Goal: Task Accomplishment & Management: Manage account settings

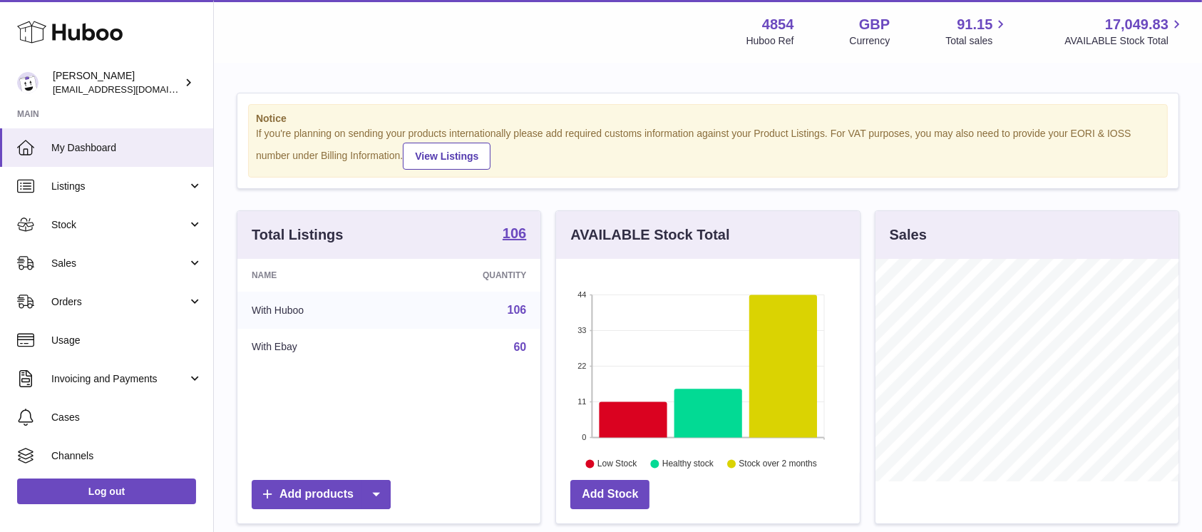
scroll to position [222, 303]
click at [160, 248] on link "Sales" at bounding box center [106, 263] width 213 height 39
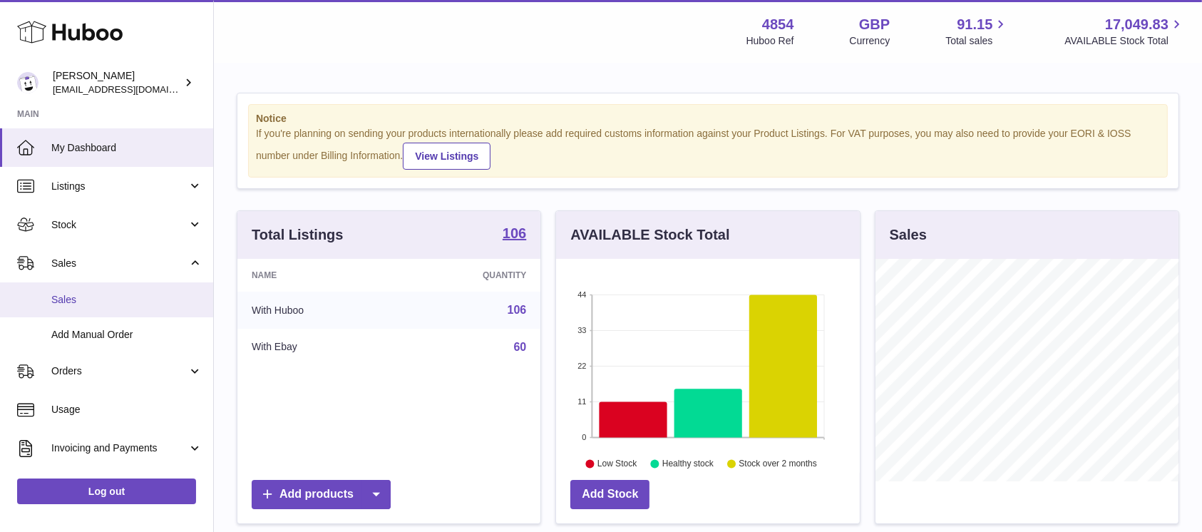
click at [114, 299] on span "Sales" at bounding box center [126, 300] width 151 height 14
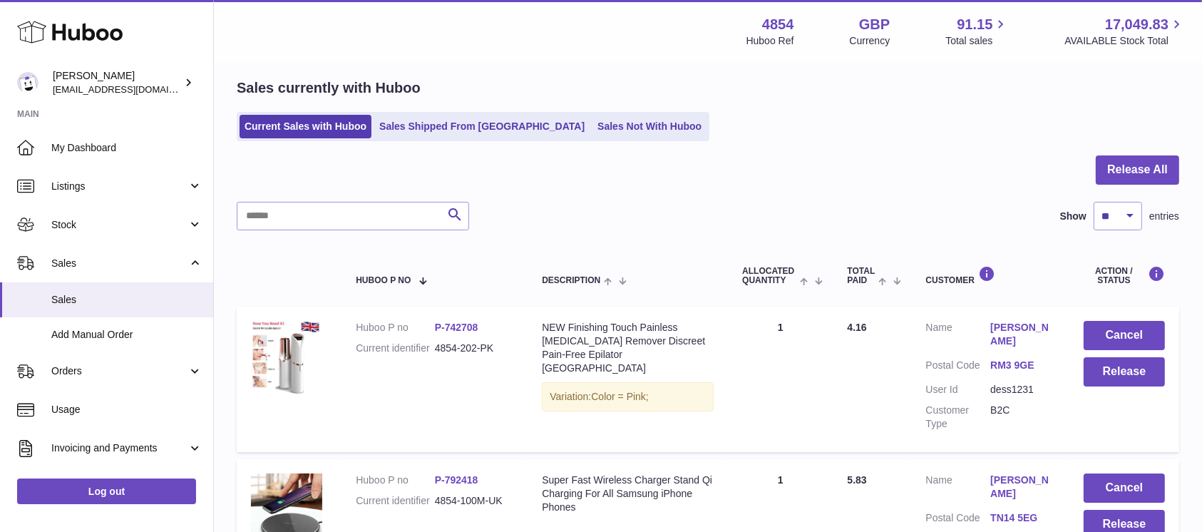
scroll to position [95, 0]
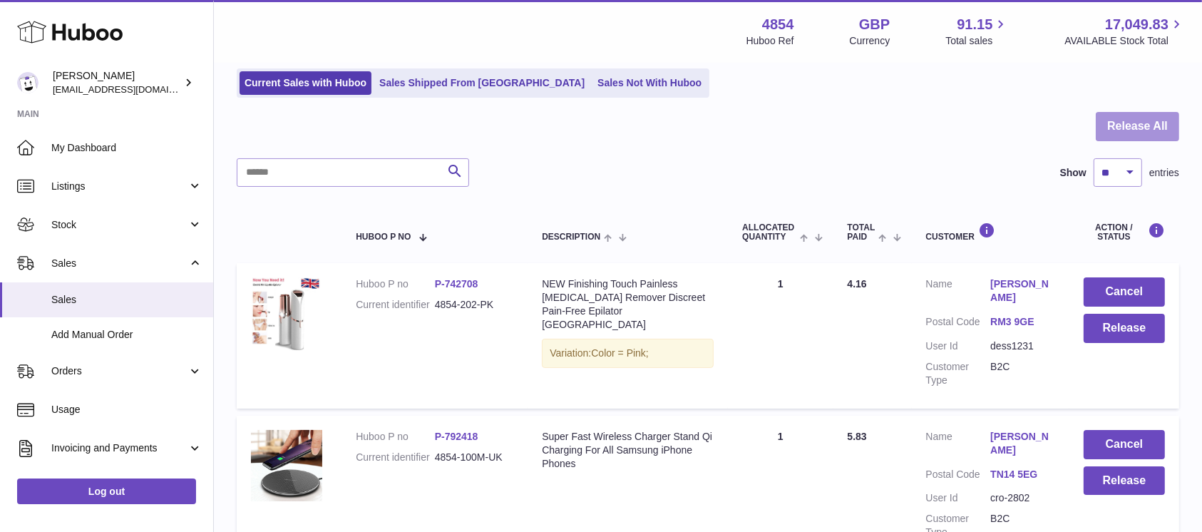
click at [1127, 132] on button "Release All" at bounding box center [1137, 126] width 83 height 29
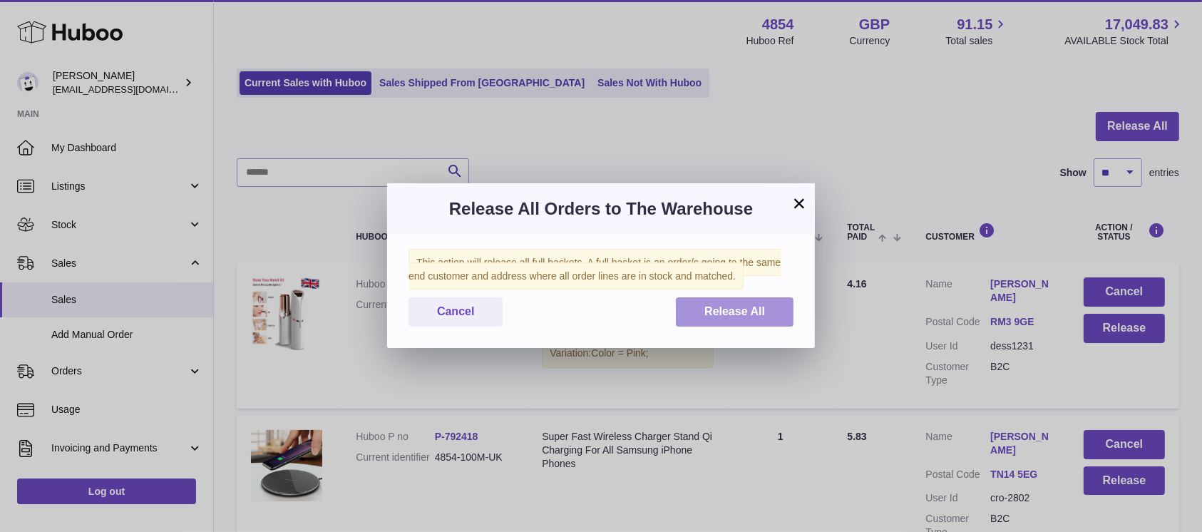
click at [748, 305] on span "Release All" at bounding box center [734, 311] width 61 height 12
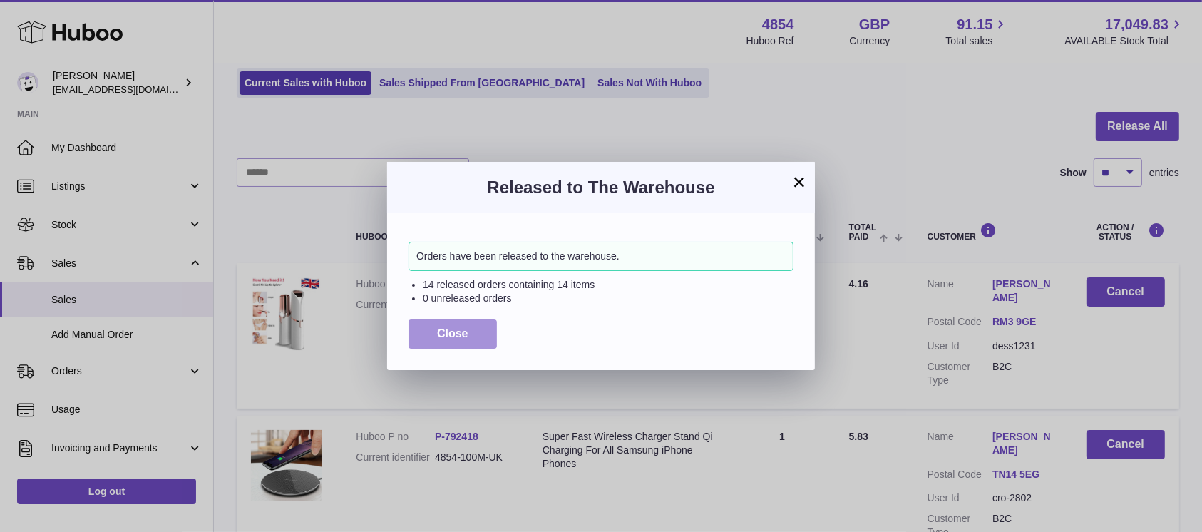
click at [442, 334] on span "Close" at bounding box center [452, 333] width 31 height 12
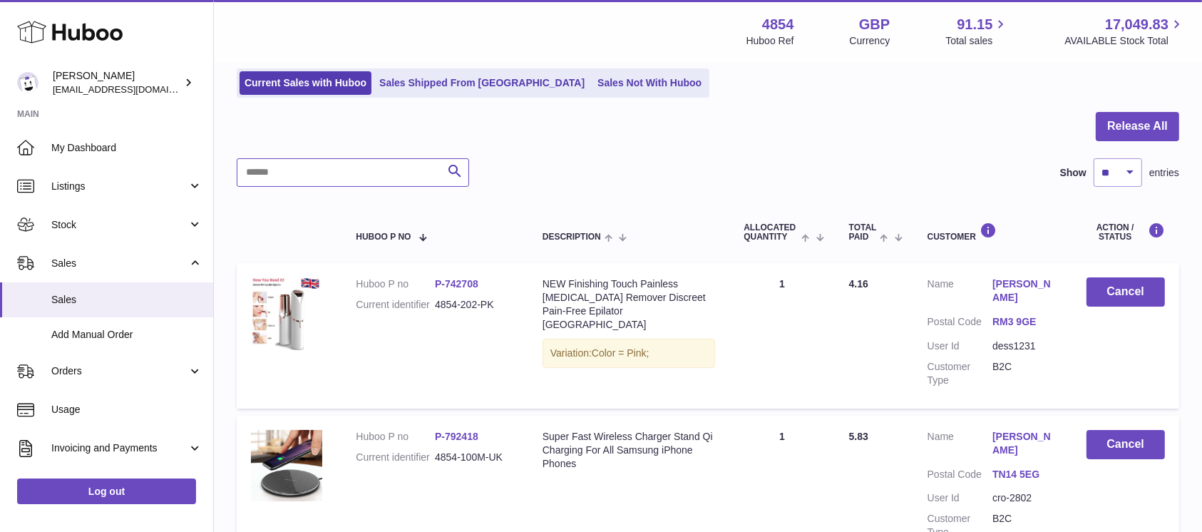
click at [399, 174] on input "text" at bounding box center [353, 172] width 232 height 29
type input "****"
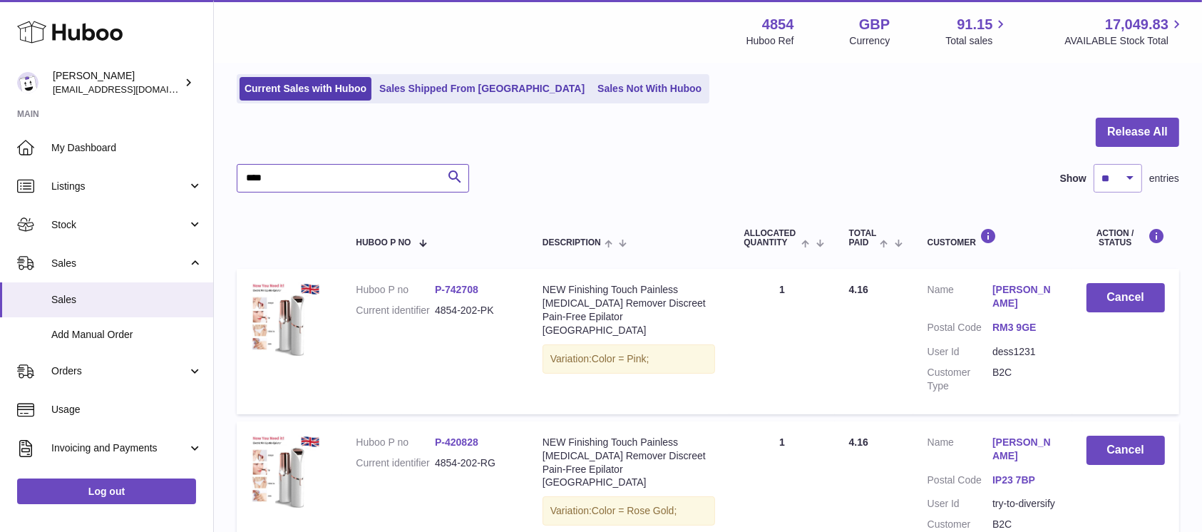
scroll to position [20, 0]
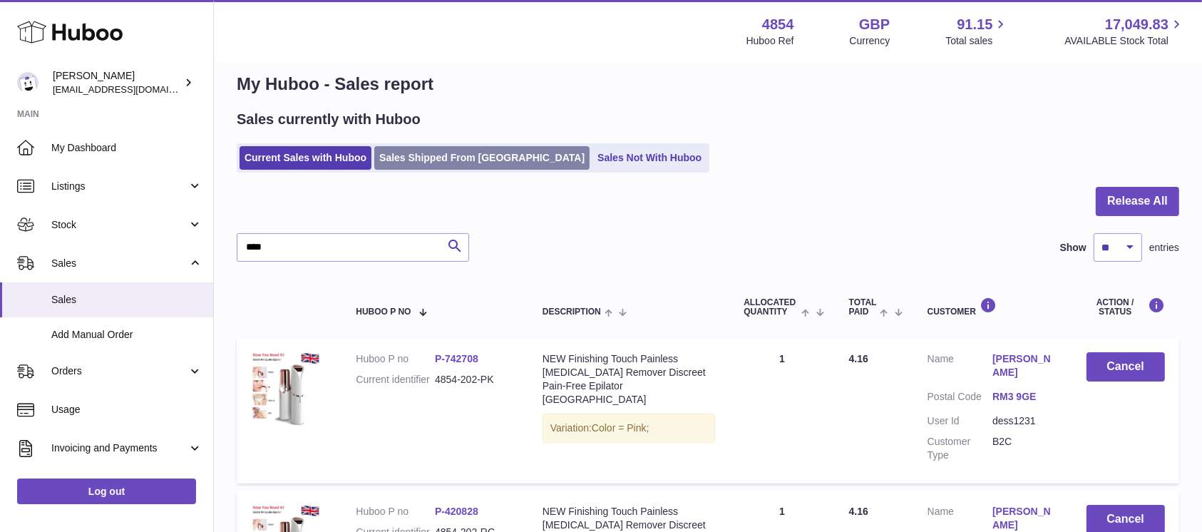
click at [445, 157] on link "Sales Shipped From Huboo" at bounding box center [481, 158] width 215 height 24
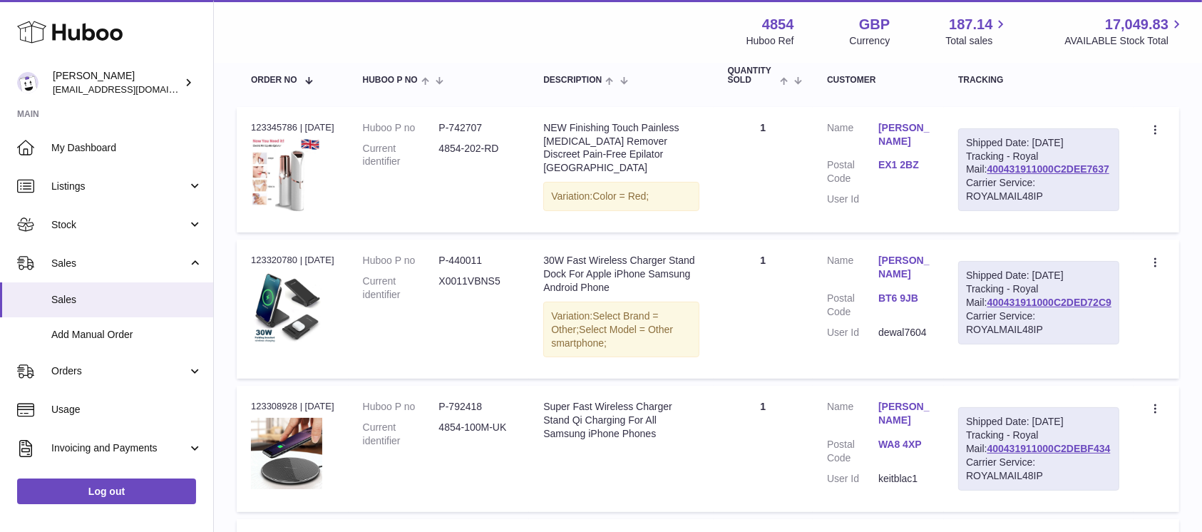
scroll to position [190, 0]
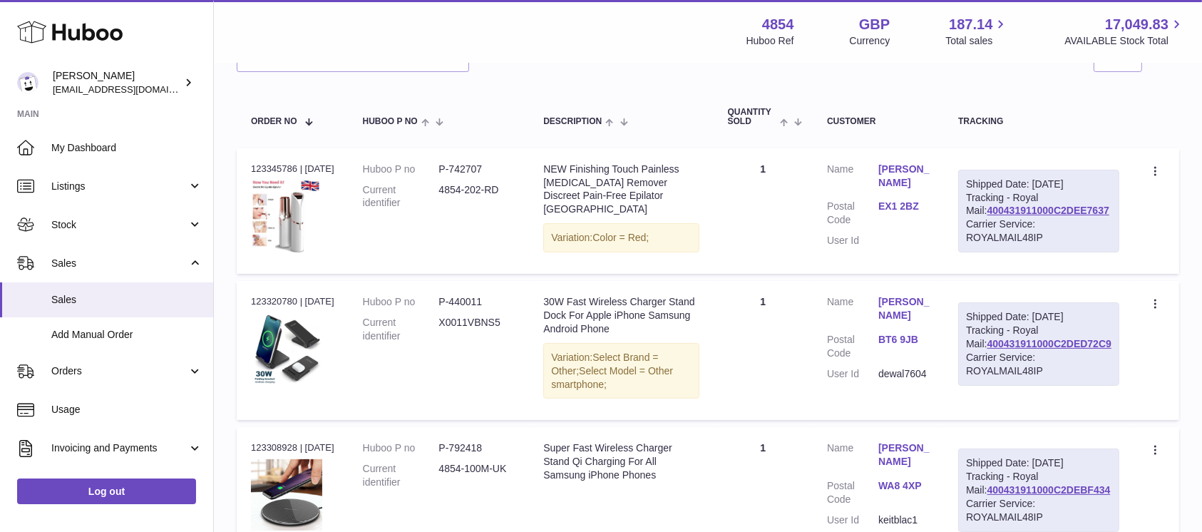
click at [1112, 220] on div "Shipped Date: 23rd Aug 2025 Tracking - Royal Mail: 400431911000C2DEE7637 Carrie…" at bounding box center [1038, 211] width 161 height 83
click at [156, 299] on span "Sales" at bounding box center [126, 300] width 151 height 14
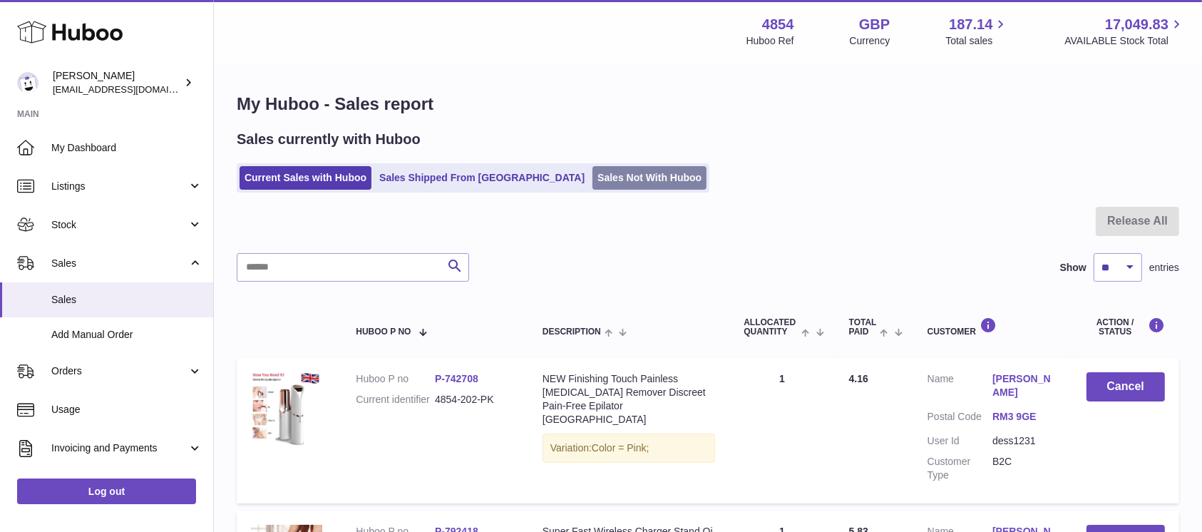
click at [593, 180] on link "Sales Not With Huboo" at bounding box center [650, 178] width 114 height 24
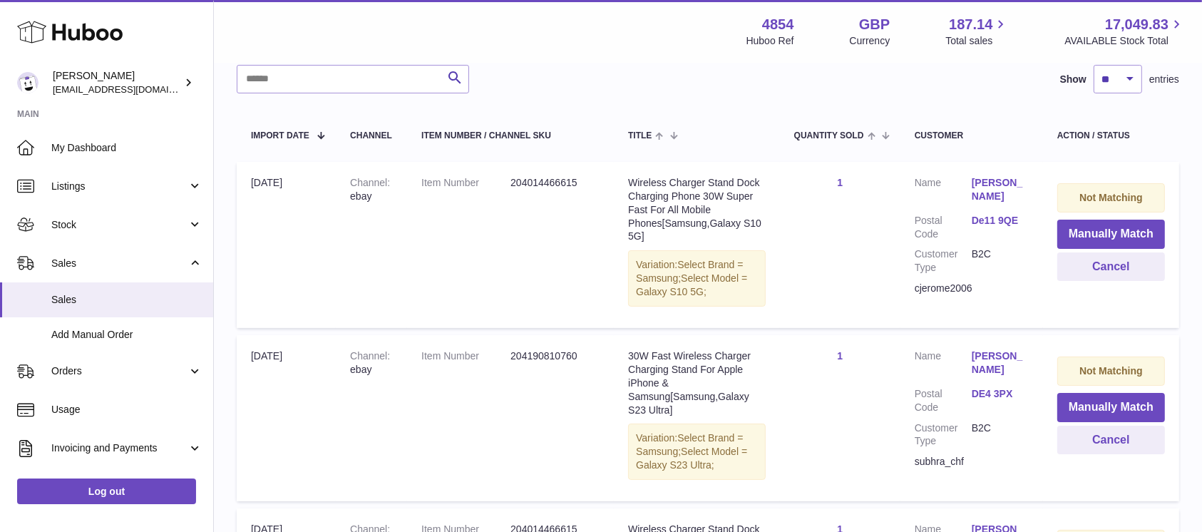
scroll to position [190, 0]
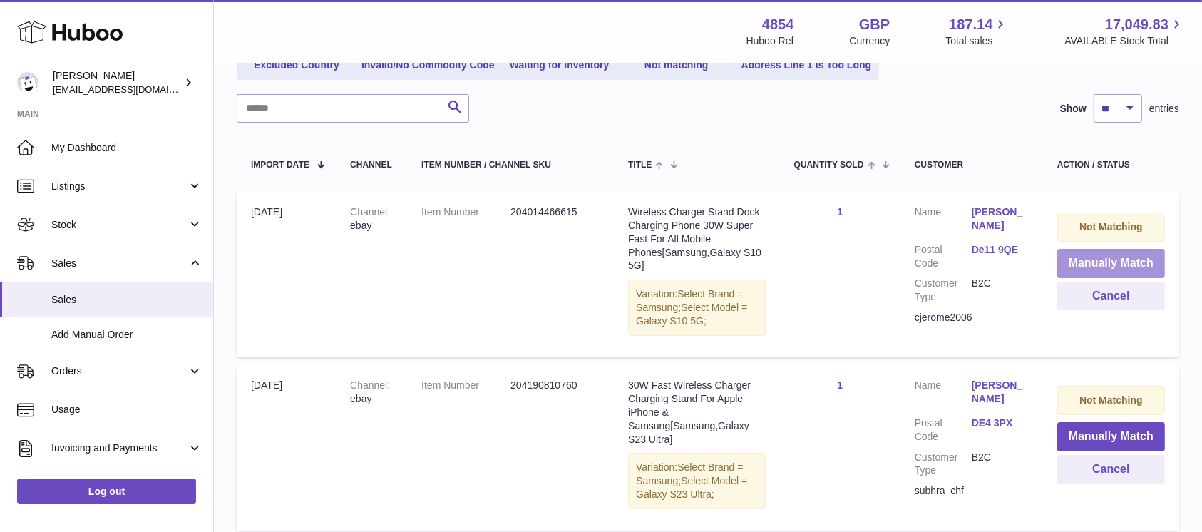
click at [1088, 256] on button "Manually Match" at bounding box center [1111, 263] width 108 height 29
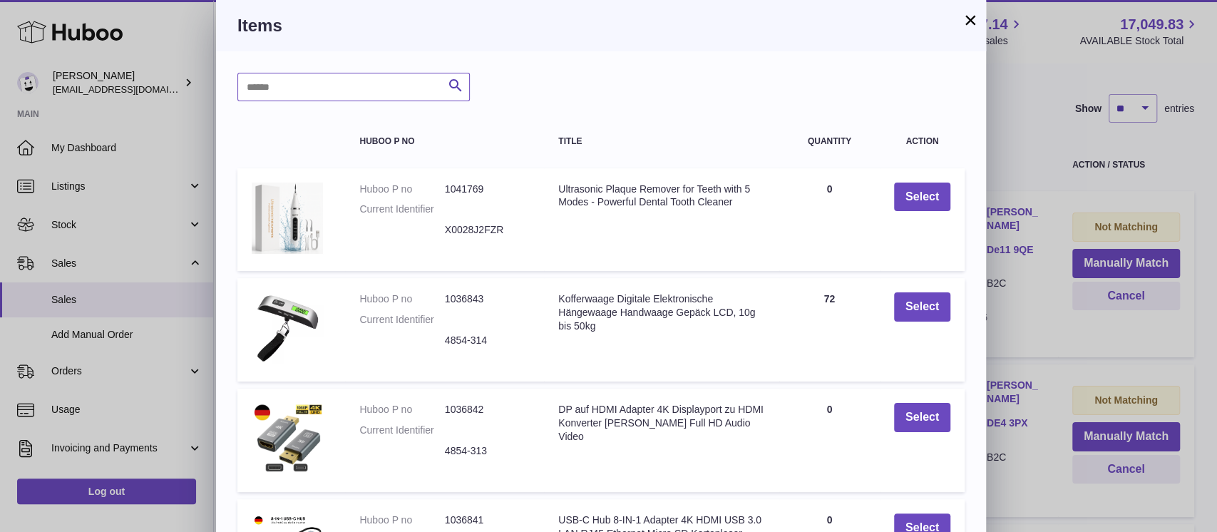
click at [344, 92] on input "text" at bounding box center [353, 87] width 232 height 29
type input "*****"
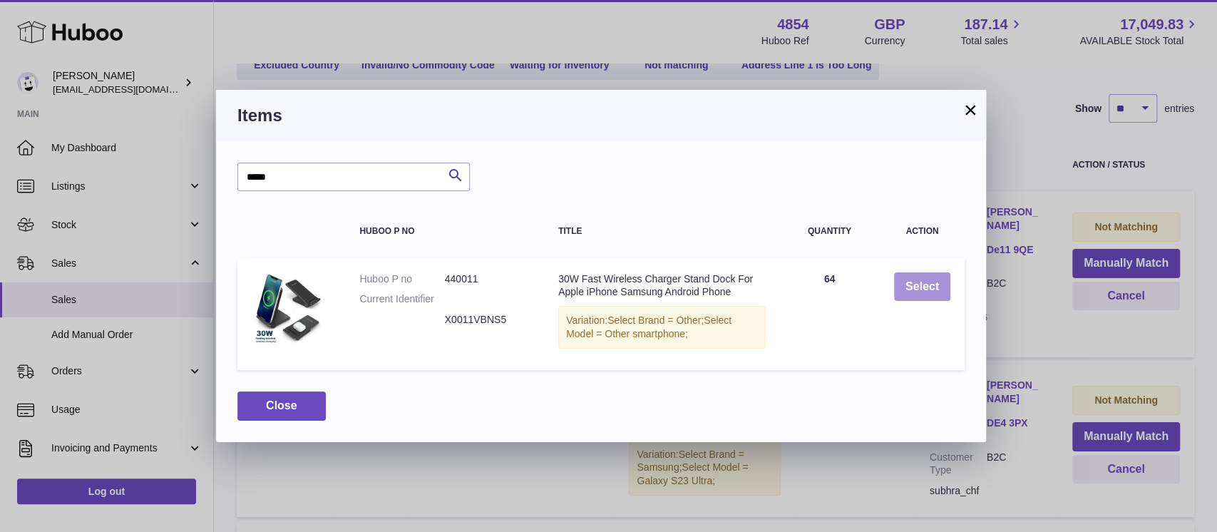
click at [912, 277] on button "Select" at bounding box center [922, 286] width 56 height 29
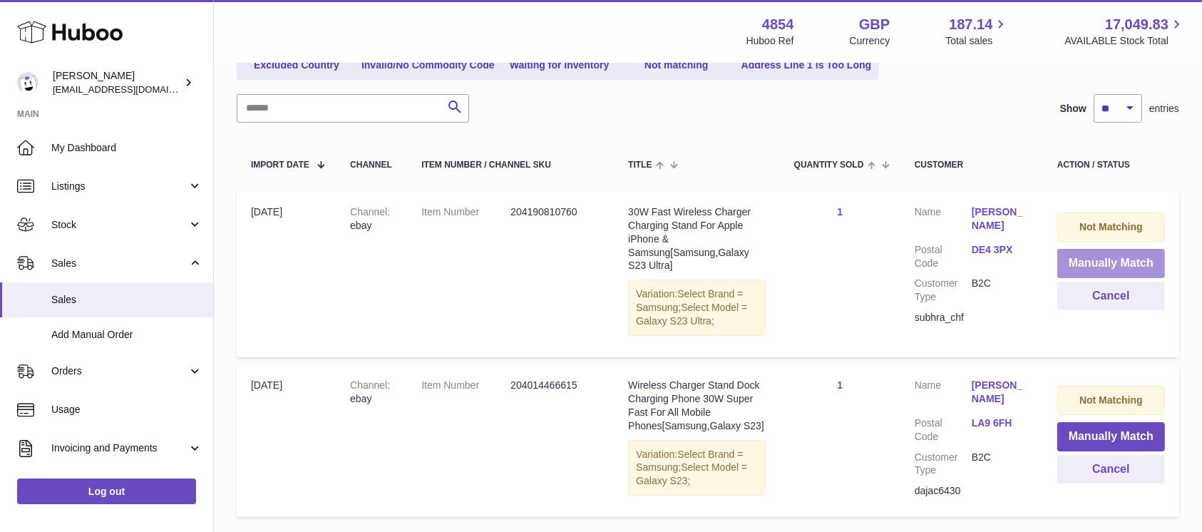
click at [1090, 265] on button "Manually Match" at bounding box center [1111, 263] width 108 height 29
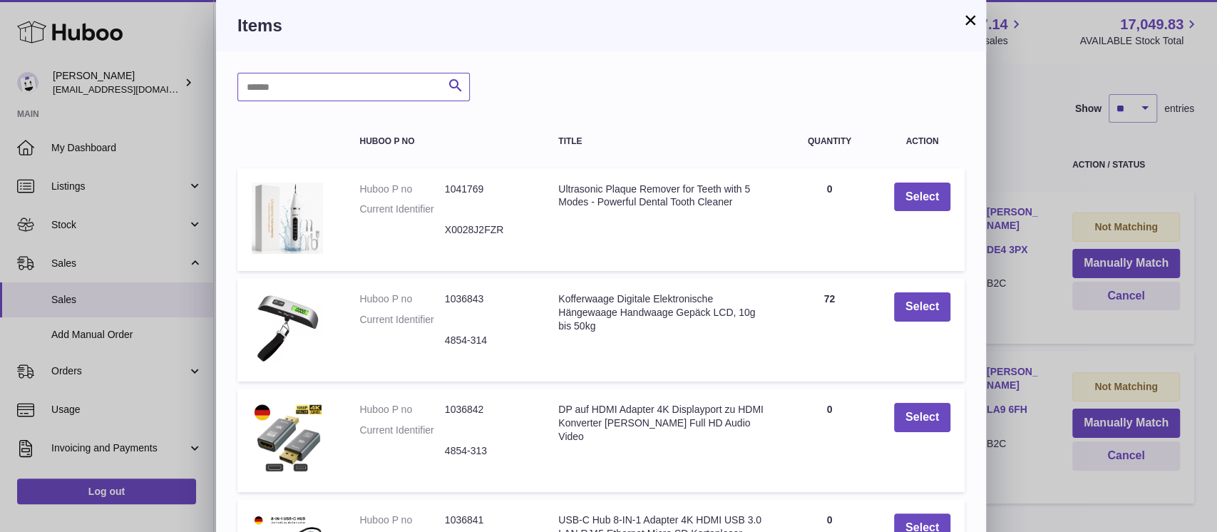
click at [367, 90] on input "text" at bounding box center [353, 87] width 232 height 29
type input "*****"
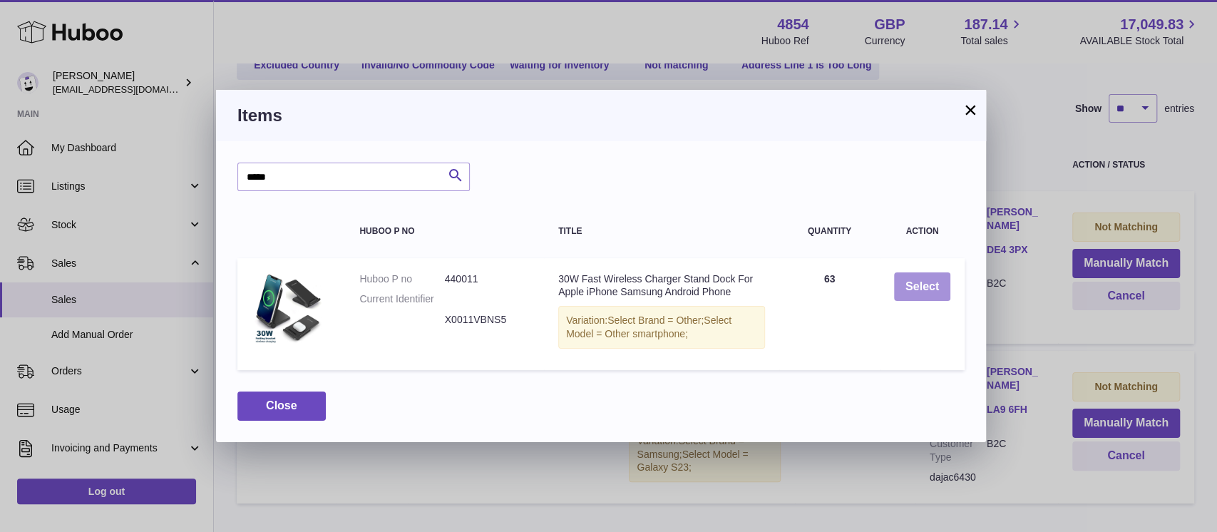
click at [922, 296] on button "Select" at bounding box center [922, 286] width 56 height 29
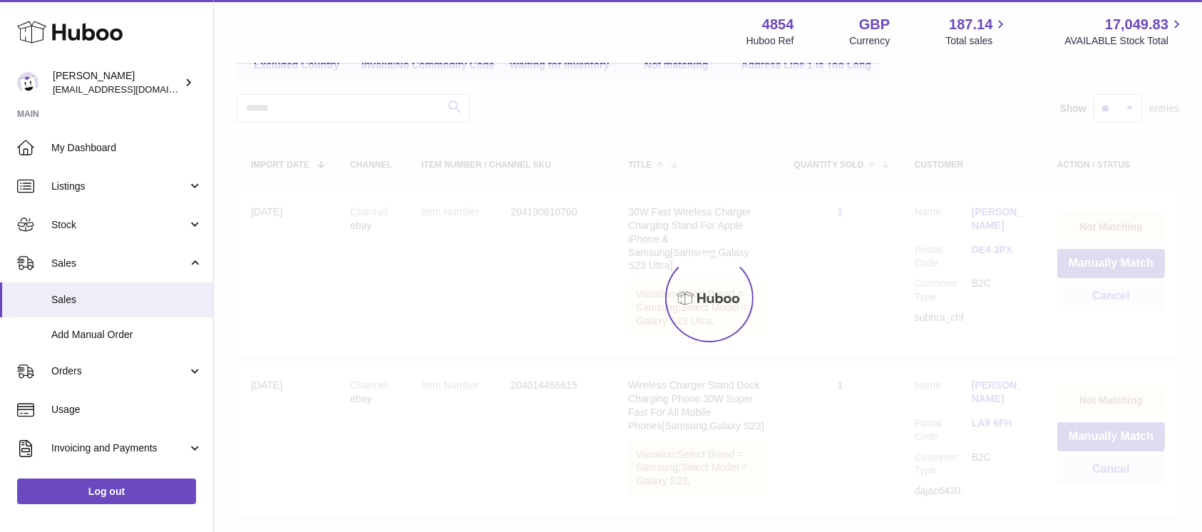
scroll to position [120, 0]
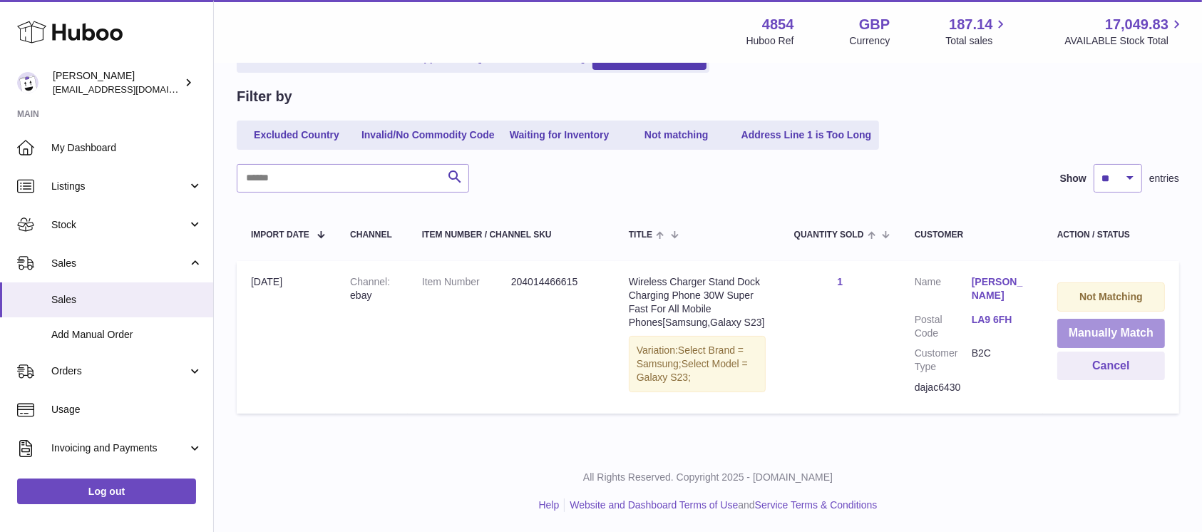
click at [1112, 329] on button "Manually Match" at bounding box center [1111, 333] width 108 height 29
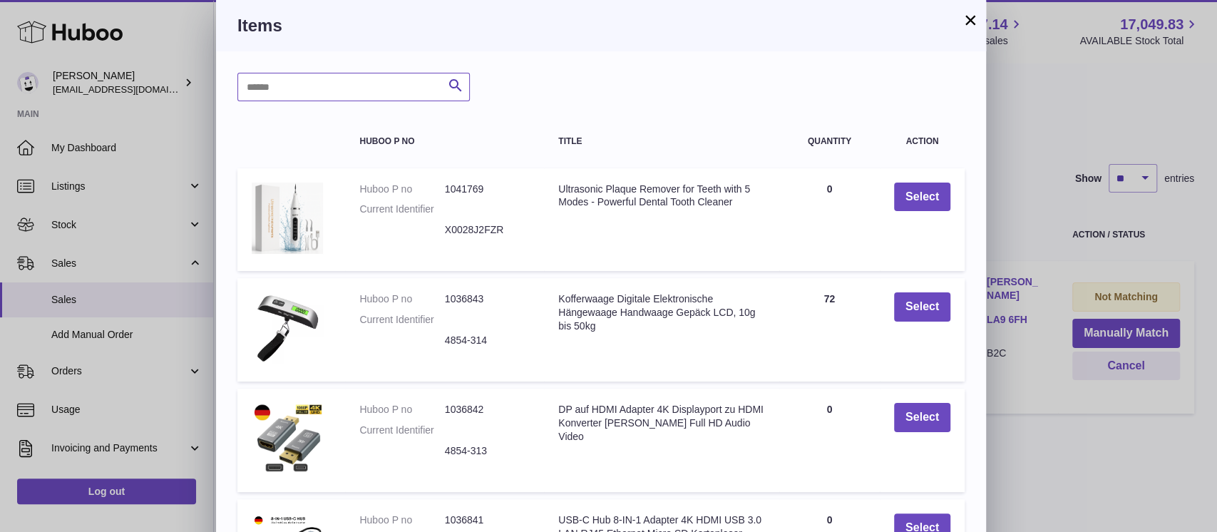
click at [364, 83] on input "text" at bounding box center [353, 87] width 232 height 29
type input "*****"
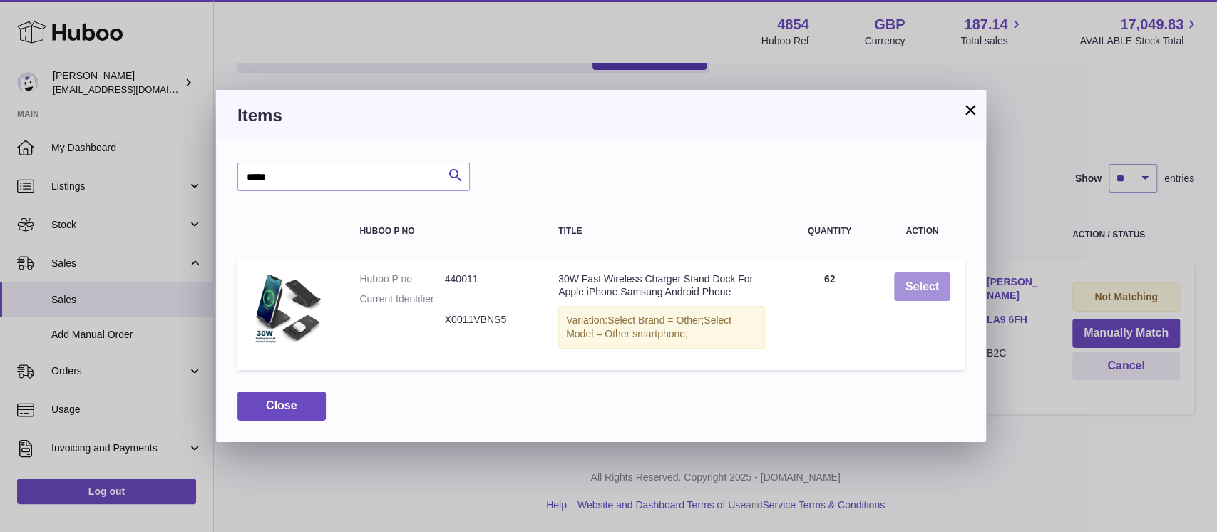
click at [949, 292] on button "Select" at bounding box center [922, 286] width 56 height 29
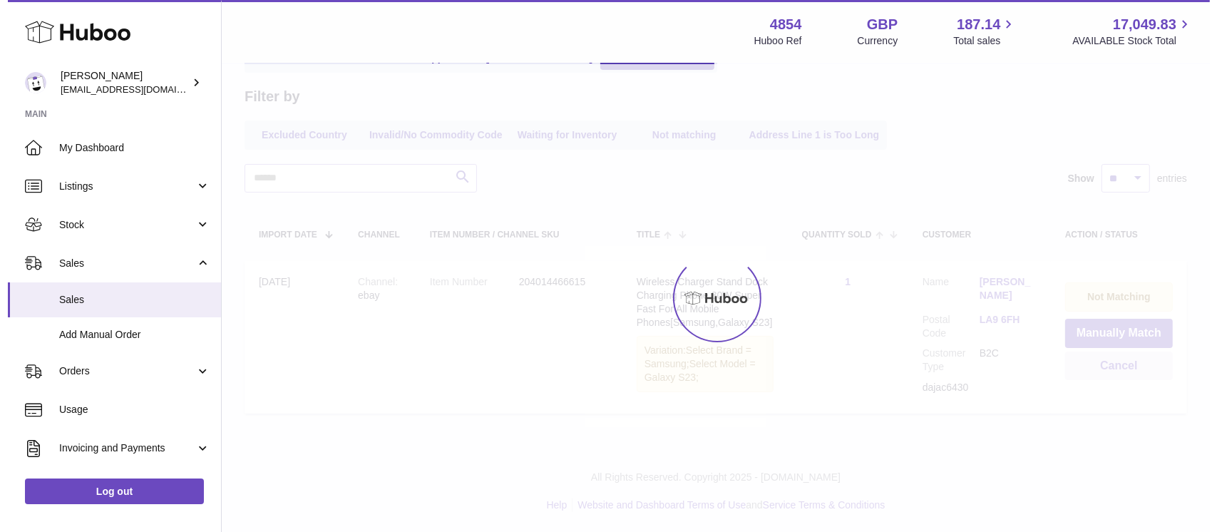
scroll to position [0, 0]
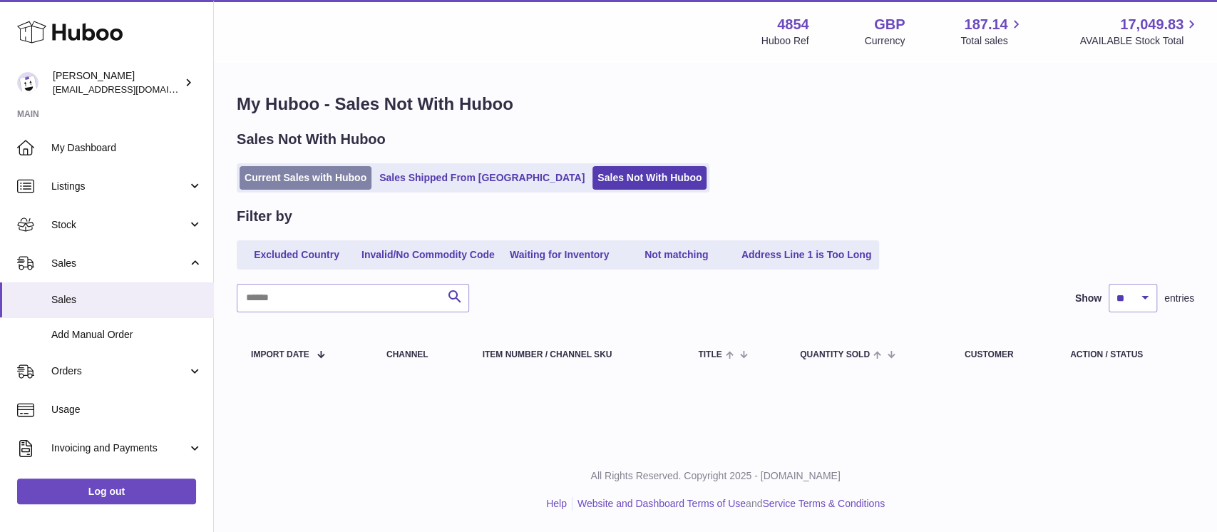
click at [330, 173] on link "Current Sales with Huboo" at bounding box center [306, 178] width 132 height 24
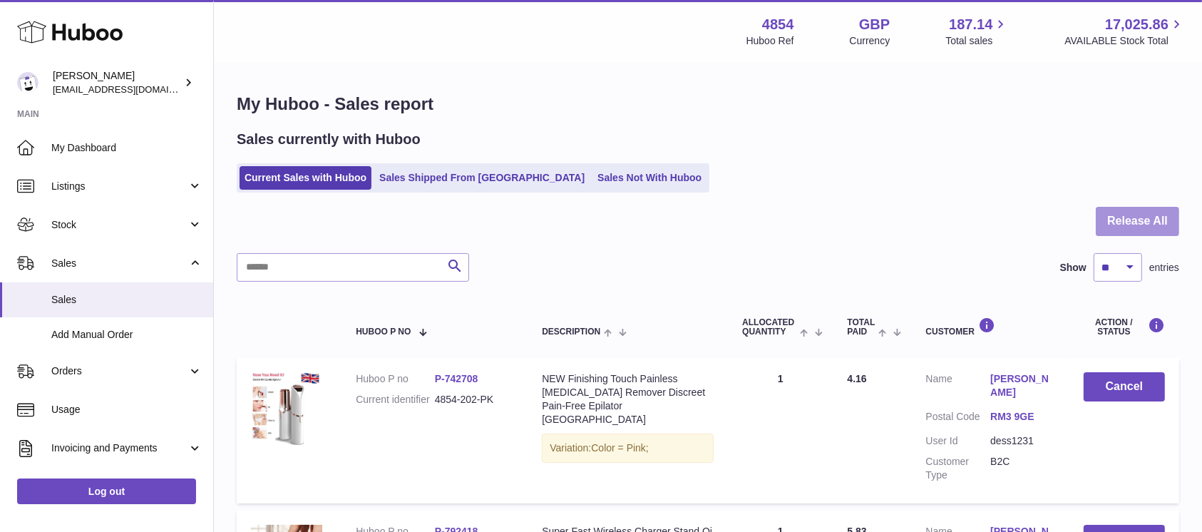
click at [1116, 220] on button "Release All" at bounding box center [1137, 221] width 83 height 29
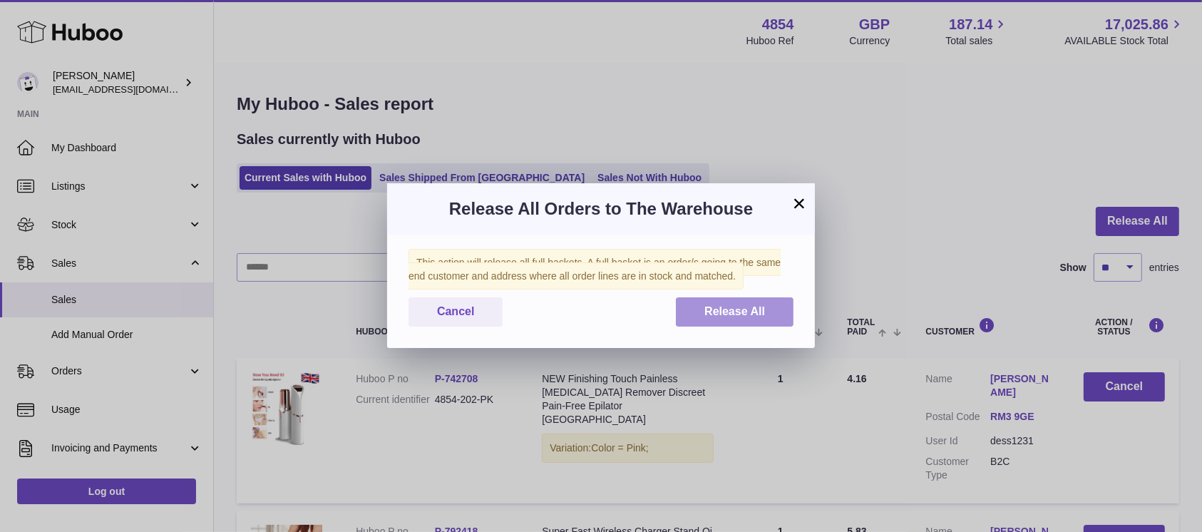
click at [747, 314] on span "Release All" at bounding box center [734, 311] width 61 height 12
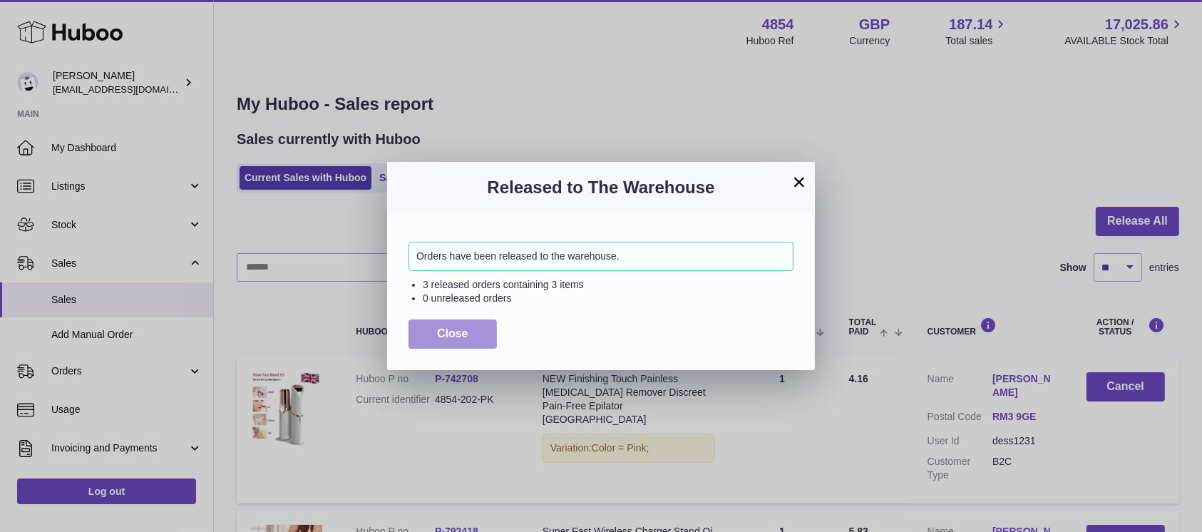
click at [451, 330] on span "Close" at bounding box center [452, 333] width 31 height 12
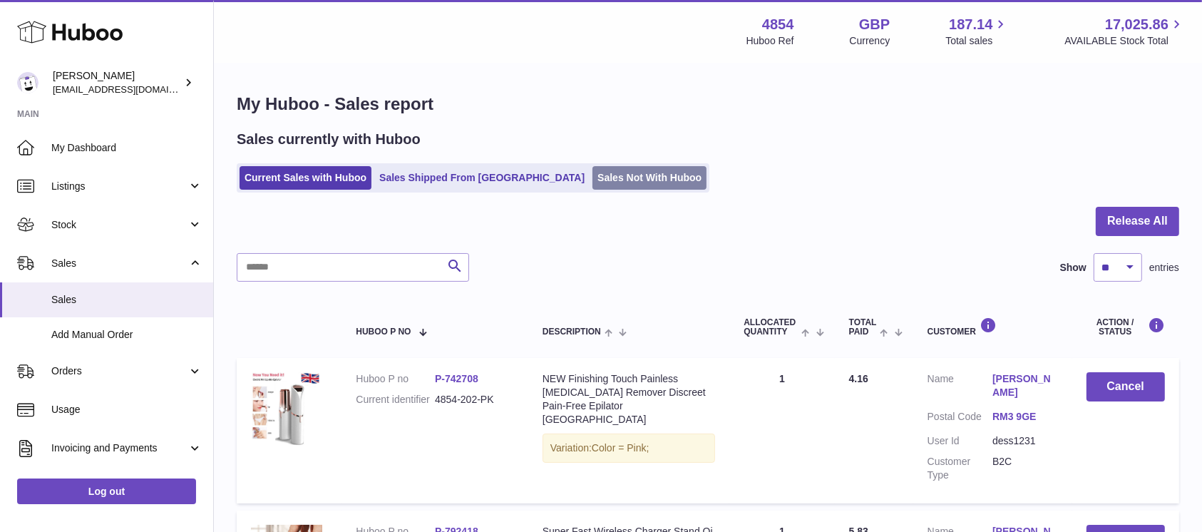
click at [608, 170] on link "Sales Not With Huboo" at bounding box center [650, 178] width 114 height 24
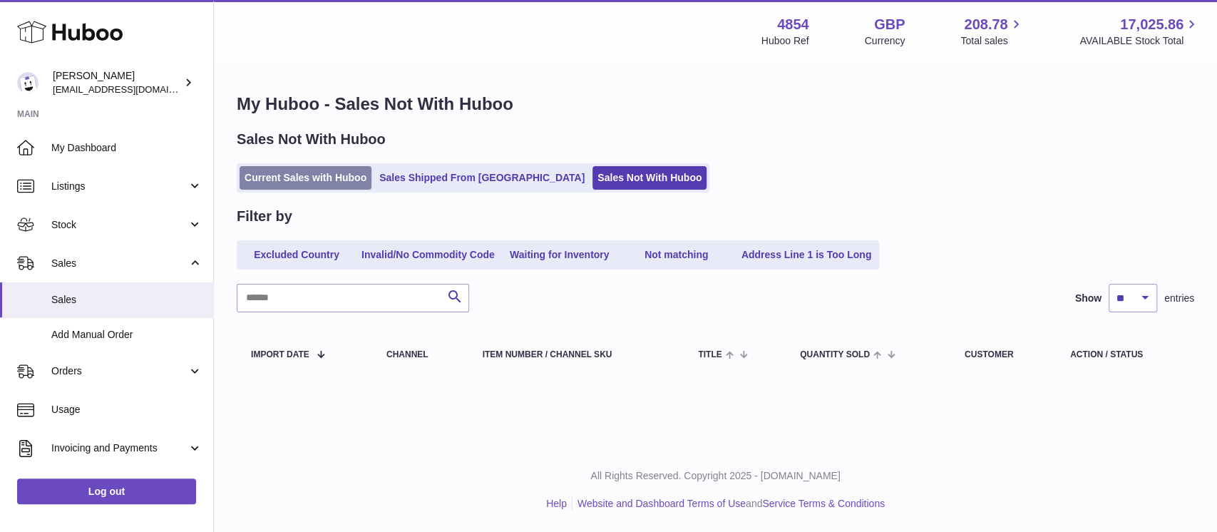
click at [342, 180] on link "Current Sales with Huboo" at bounding box center [306, 178] width 132 height 24
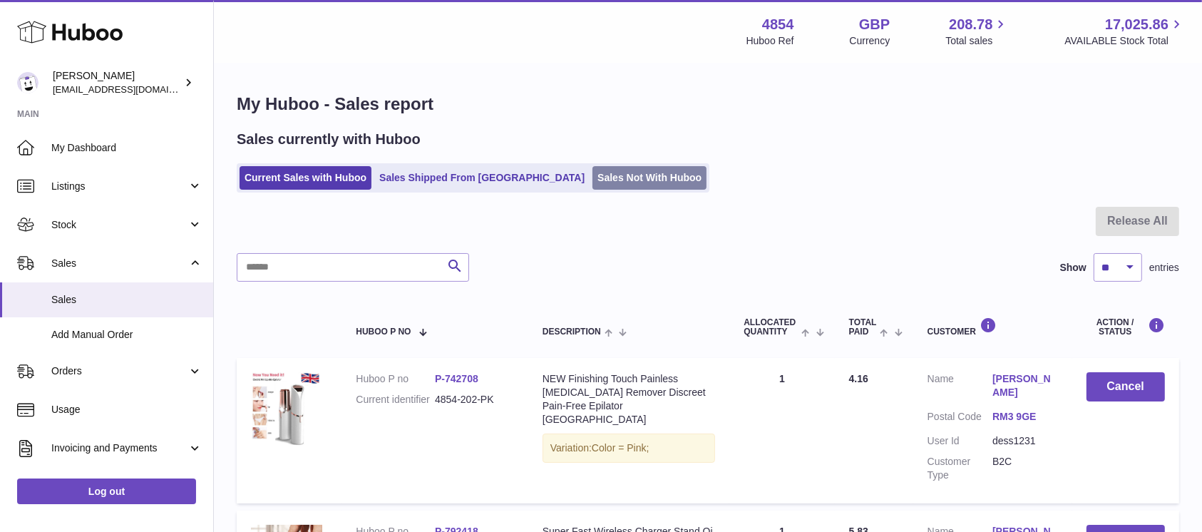
click at [593, 172] on link "Sales Not With Huboo" at bounding box center [650, 178] width 114 height 24
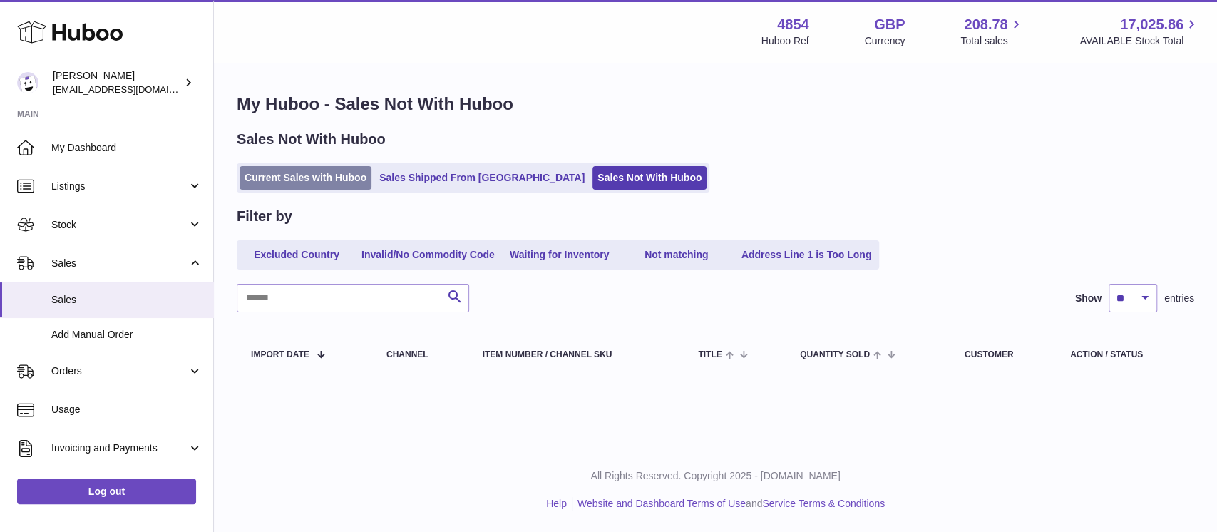
click at [297, 183] on link "Current Sales with Huboo" at bounding box center [306, 178] width 132 height 24
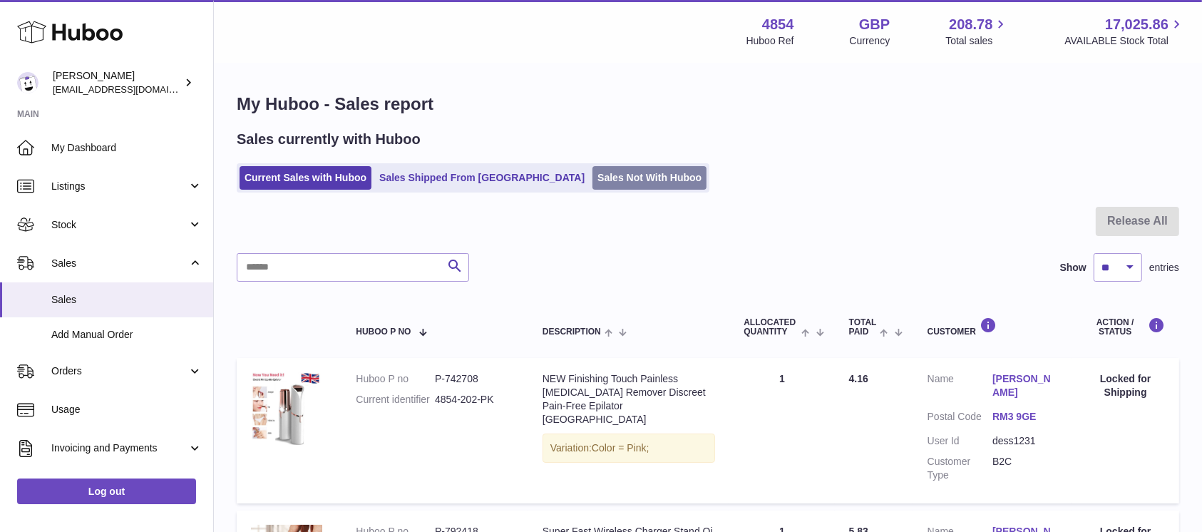
click at [593, 168] on link "Sales Not With Huboo" at bounding box center [650, 178] width 114 height 24
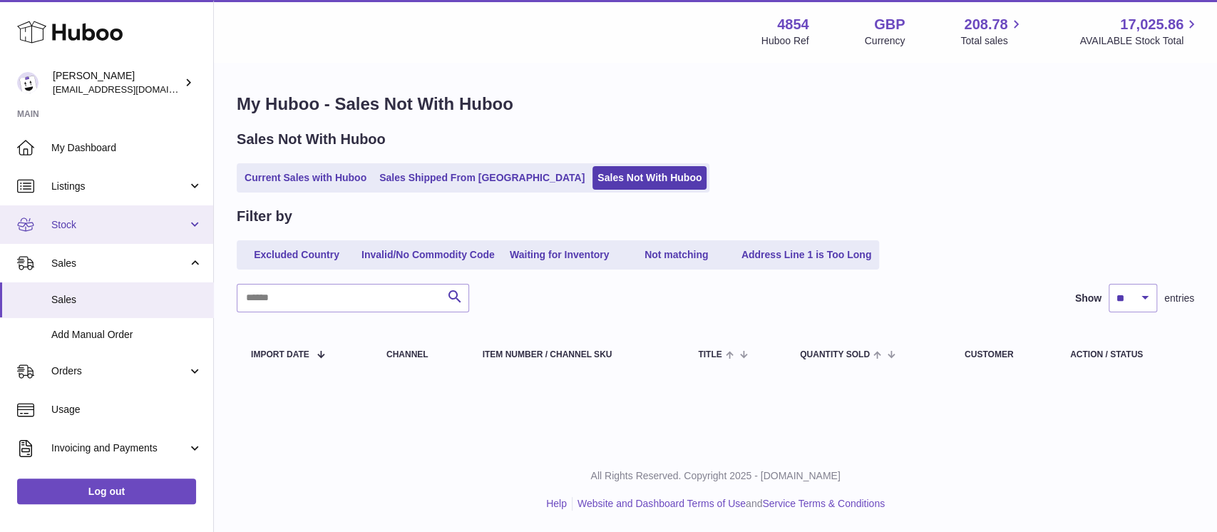
click at [182, 220] on span "Stock" at bounding box center [119, 225] width 136 height 14
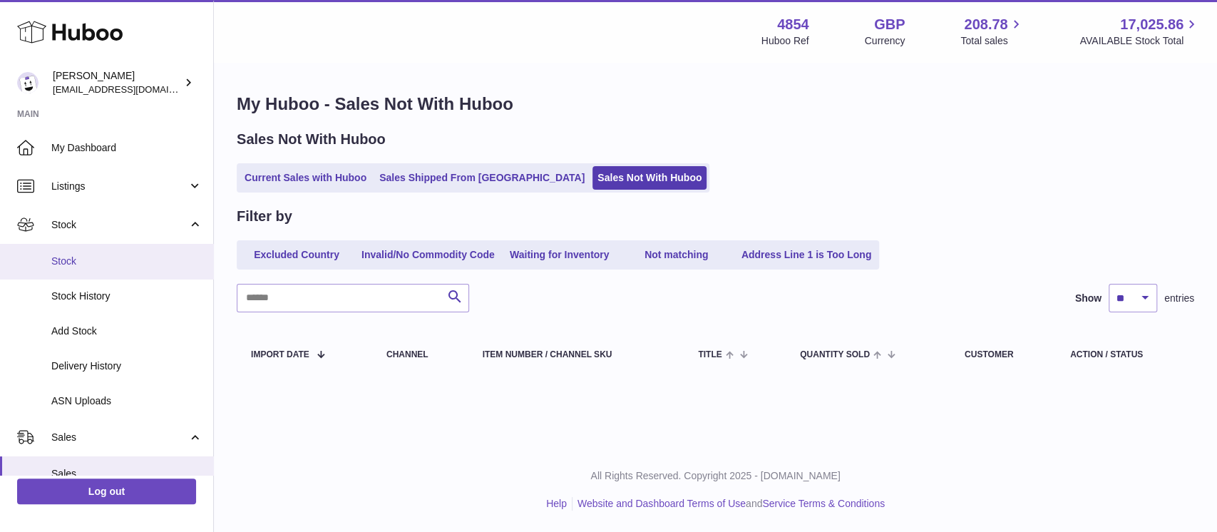
click at [132, 256] on span "Stock" at bounding box center [126, 262] width 151 height 14
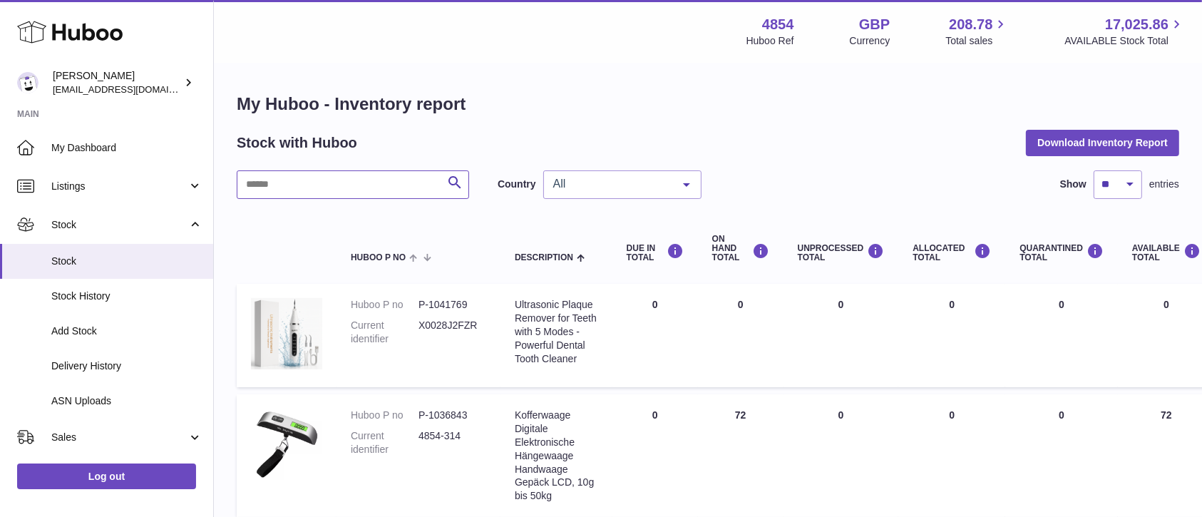
click at [379, 190] on input "text" at bounding box center [353, 184] width 232 height 29
type input "****"
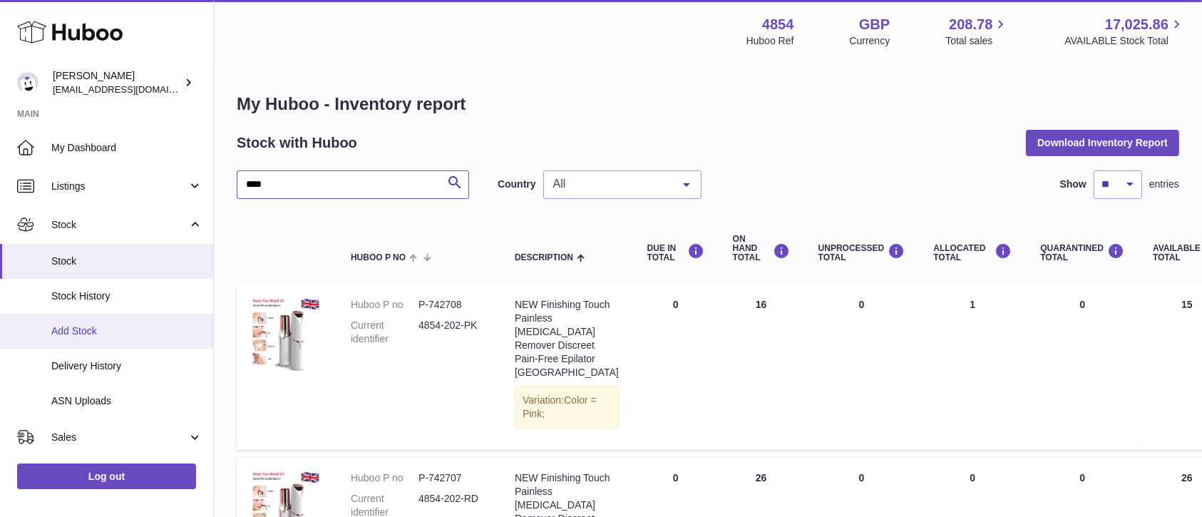
scroll to position [190, 0]
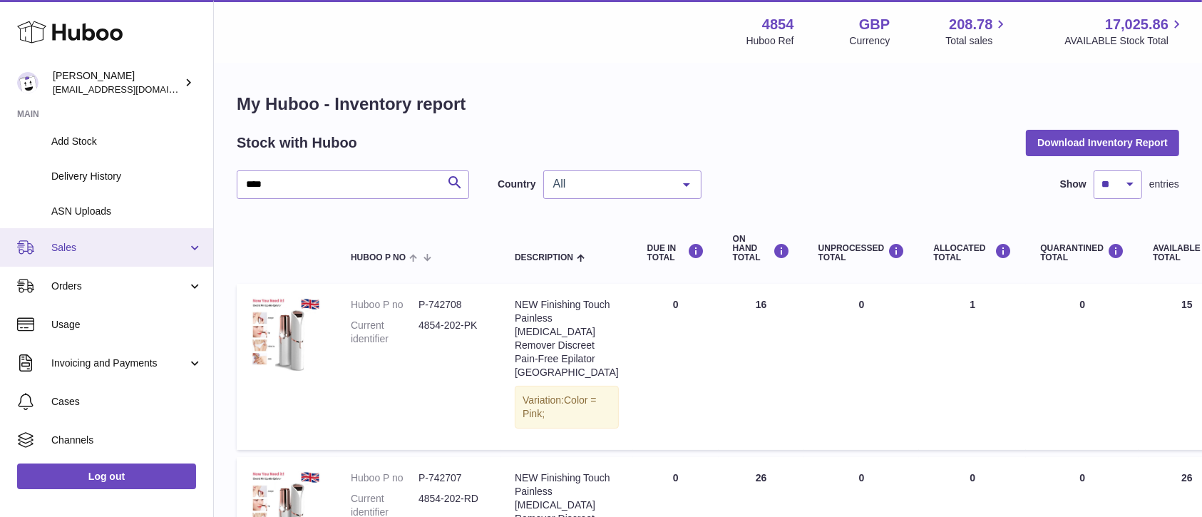
click at [143, 246] on span "Sales" at bounding box center [119, 248] width 136 height 14
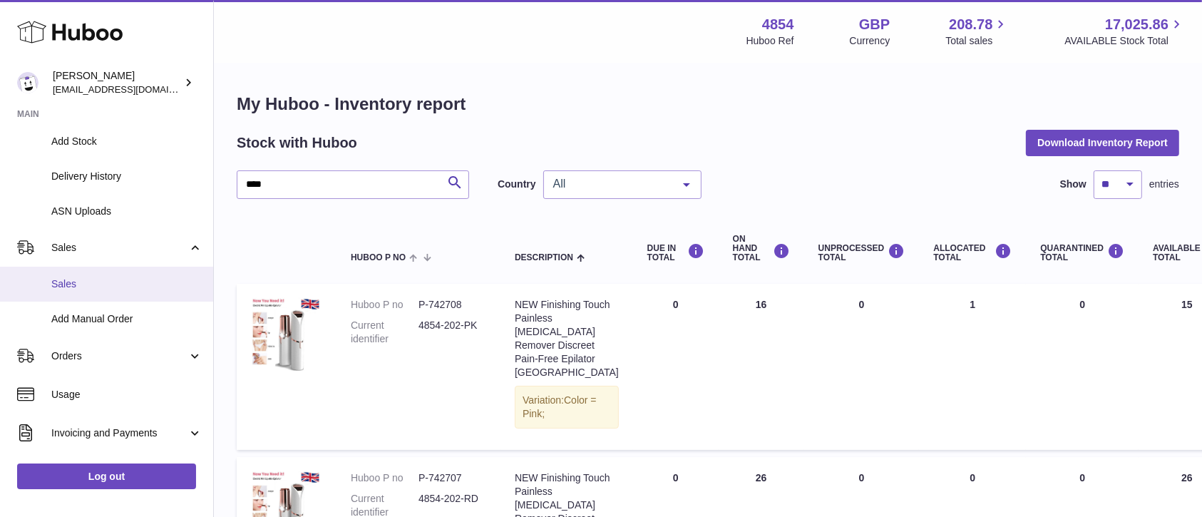
click at [127, 286] on span "Sales" at bounding box center [126, 284] width 151 height 14
